Goal: Task Accomplishment & Management: Manage account settings

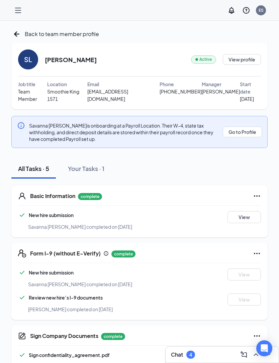
click at [14, 11] on icon "Hamburger" at bounding box center [18, 10] width 8 height 8
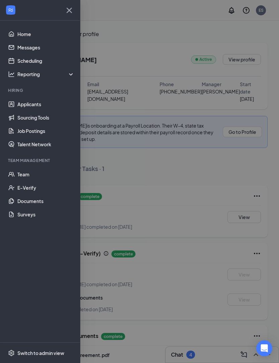
click at [45, 104] on link "Applicants" at bounding box center [45, 104] width 57 height 13
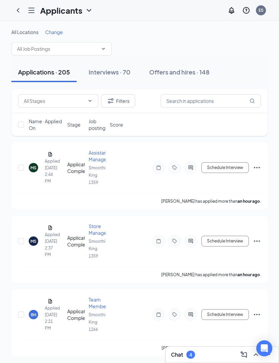
click at [129, 71] on div "Interviews · 70" at bounding box center [110, 72] width 42 height 8
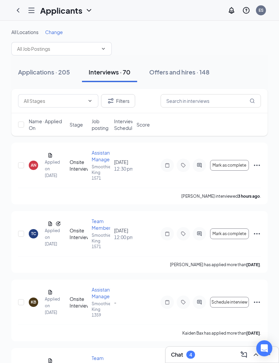
click at [256, 167] on icon "Ellipses" at bounding box center [257, 165] width 8 height 8
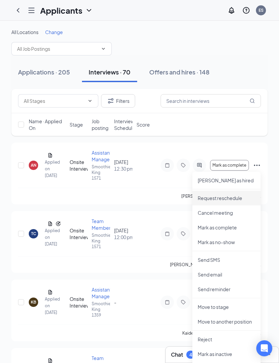
click at [245, 198] on p "Request reschedule" at bounding box center [227, 198] width 58 height 7
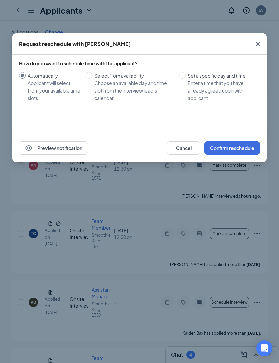
click at [231, 90] on div "Enter a time that you have already agreed upon with applicant" at bounding box center [221, 91] width 67 height 22
click at [186, 79] on input "Set a specific day and time Enter a time that you have already agreed upon with…" at bounding box center [182, 75] width 7 height 7
radio input "true"
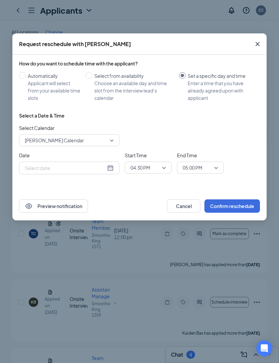
radio input "false"
click at [109, 169] on div "[DATE]" at bounding box center [69, 167] width 89 height 7
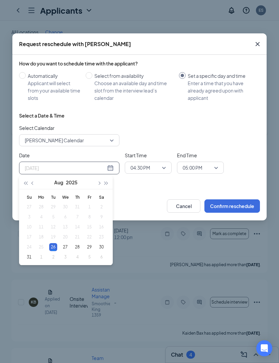
type input "[DATE]"
click at [65, 249] on div "27" at bounding box center [65, 247] width 8 height 8
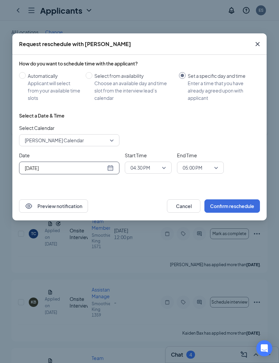
click at [168, 169] on div "04:30 PM" at bounding box center [148, 168] width 47 height 12
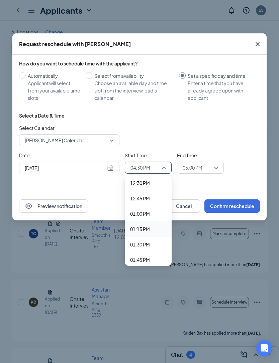
scroll to position [766, 0]
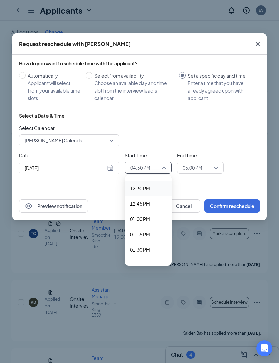
click at [153, 189] on span "12:30 PM" at bounding box center [148, 188] width 36 height 7
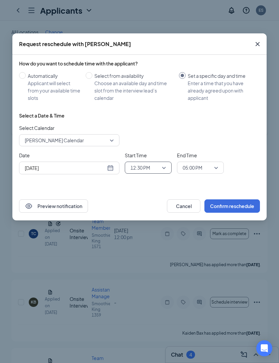
click at [204, 171] on span "05:00 PM" at bounding box center [197, 168] width 29 height 10
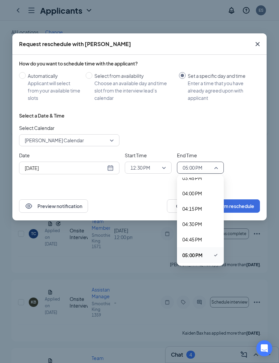
click at [210, 169] on span "05:00 PM" at bounding box center [197, 168] width 29 height 10
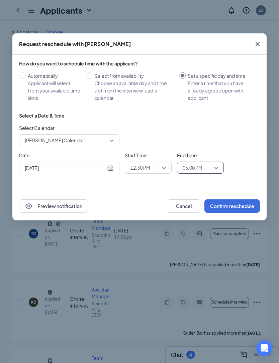
click at [202, 168] on span "05:00 PM" at bounding box center [193, 168] width 20 height 10
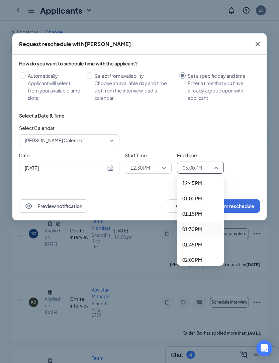
scroll to position [787, 0]
click at [199, 199] on span "01:00 PM" at bounding box center [192, 198] width 20 height 7
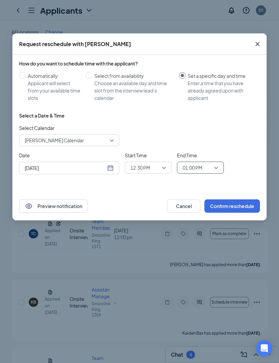
click at [236, 207] on button "Confirm reschedule" at bounding box center [232, 206] width 56 height 13
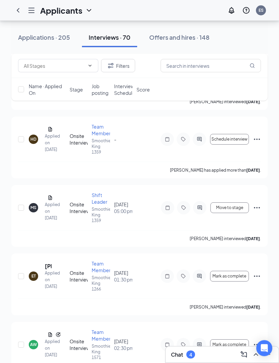
scroll to position [437, 0]
click at [41, 38] on div "Applications · 205" at bounding box center [44, 37] width 52 height 8
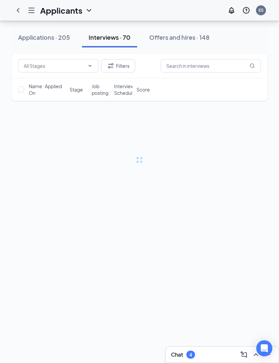
scroll to position [16, 0]
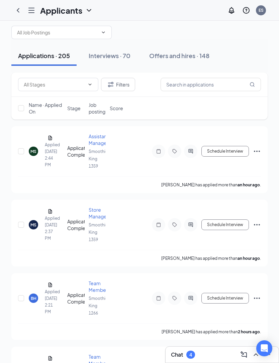
click at [232, 153] on button "Schedule Interview" at bounding box center [224, 151] width 47 height 11
click at [236, 152] on div "Schedule interview" at bounding box center [139, 158] width 254 height 21
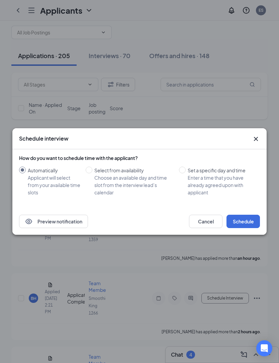
click at [235, 174] on div "Set a specific day and time" at bounding box center [221, 170] width 67 height 7
click at [186, 174] on input "Set a specific day and time Enter a time that you have already agreed upon with…" at bounding box center [182, 170] width 7 height 7
radio input "true"
radio input "false"
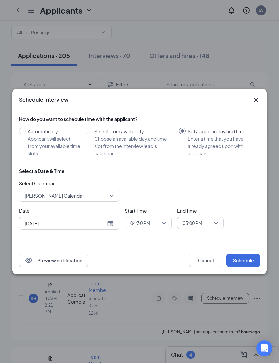
click at [112, 226] on div "[DATE]" at bounding box center [69, 223] width 89 height 7
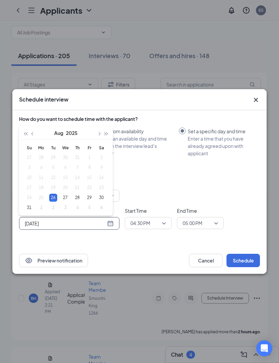
type input "[DATE]"
click at [67, 199] on div "27" at bounding box center [65, 198] width 8 height 8
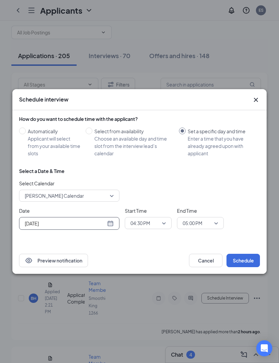
click at [161, 225] on span "04:30 PM" at bounding box center [147, 223] width 35 height 10
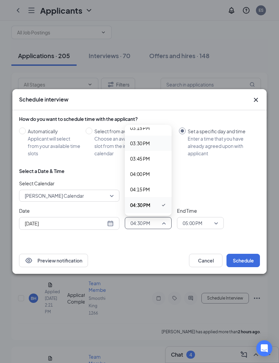
click at [151, 142] on span "03:30 PM" at bounding box center [148, 143] width 36 height 7
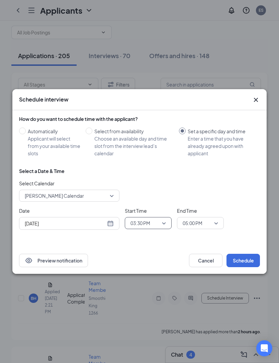
click at [202, 227] on span "05:00 PM" at bounding box center [193, 223] width 20 height 10
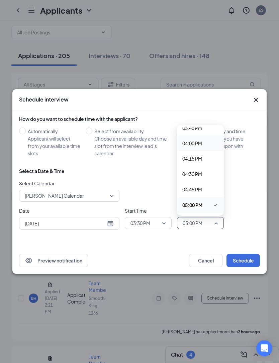
click at [198, 145] on span "04:00 PM" at bounding box center [192, 143] width 20 height 7
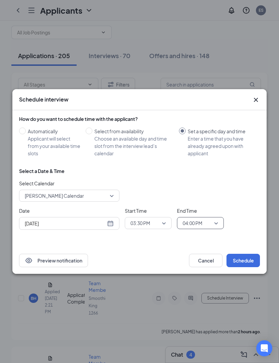
click at [238, 261] on button "Schedule" at bounding box center [242, 260] width 33 height 13
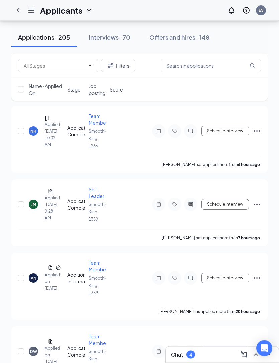
click at [214, 200] on button "Schedule Interview" at bounding box center [224, 205] width 47 height 11
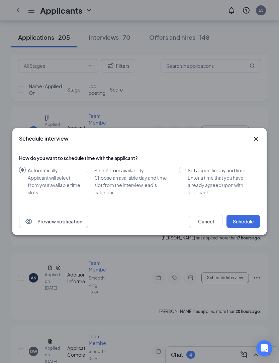
click at [259, 143] on icon "Cross" at bounding box center [256, 139] width 8 height 8
